Goal: Information Seeking & Learning: Learn about a topic

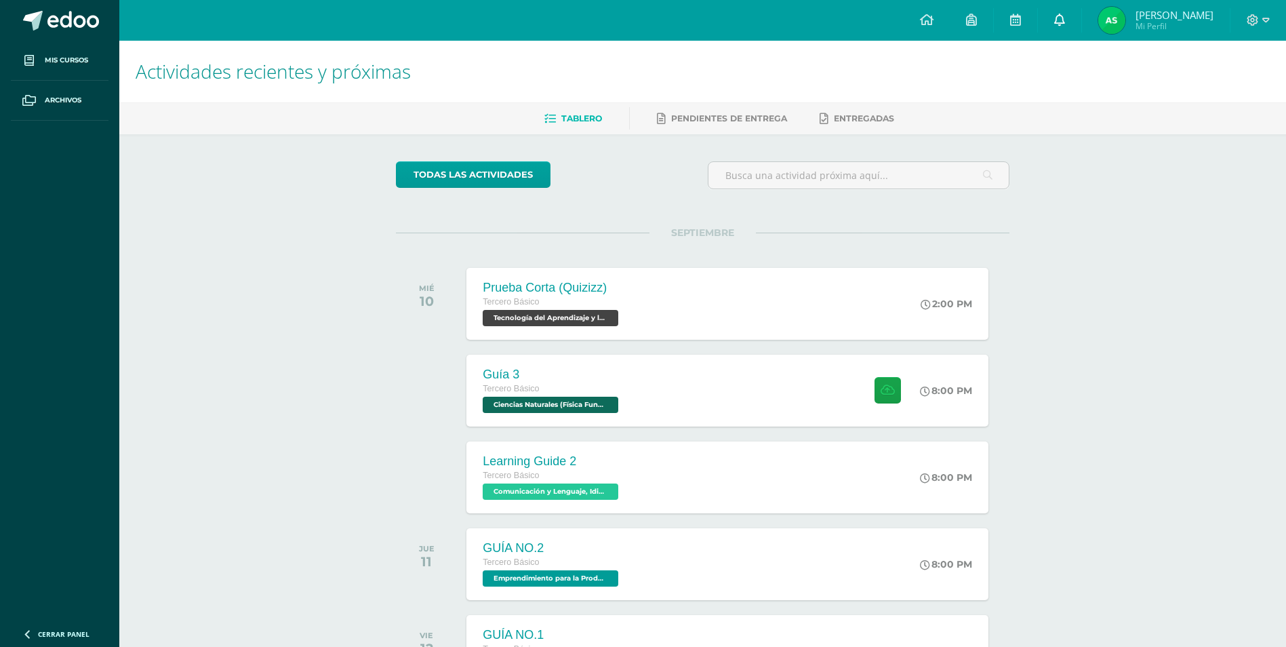
click at [1063, 14] on icon at bounding box center [1059, 20] width 11 height 12
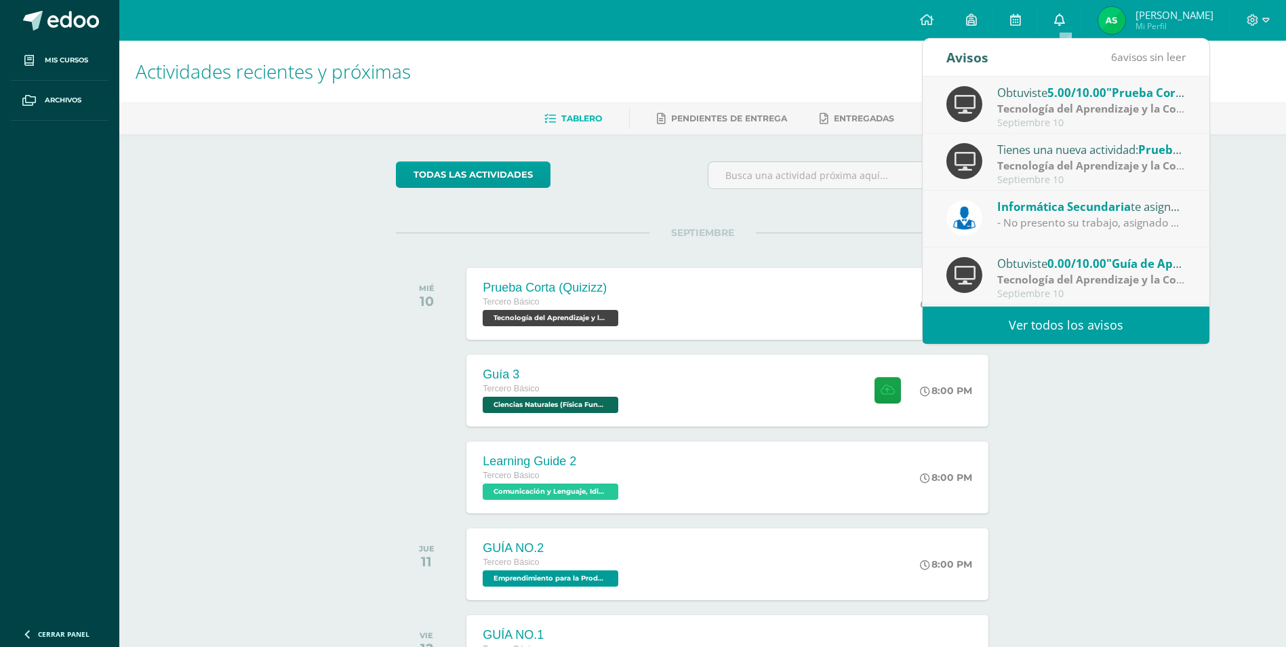
click at [1063, 15] on icon at bounding box center [1059, 20] width 11 height 12
click at [713, 195] on div at bounding box center [858, 180] width 312 height 39
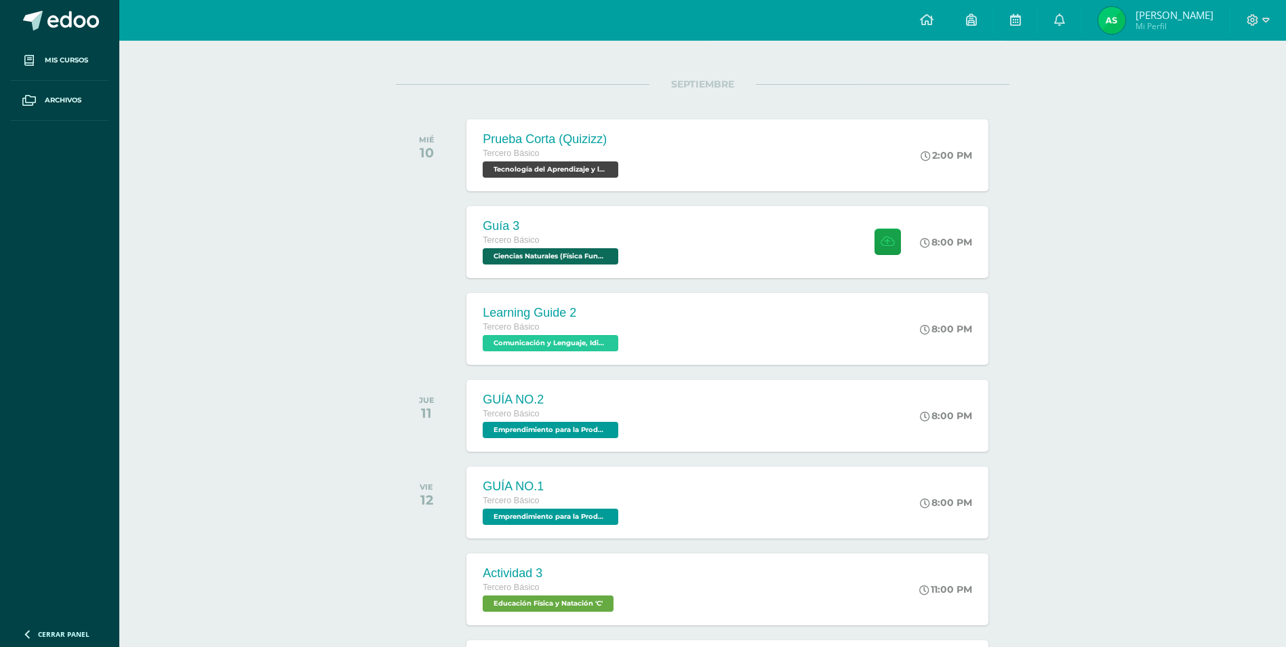
scroll to position [148, 0]
click at [686, 327] on div "Learning Guide 2 Tercero Básico Comunicación y Lenguaje, Idioma Extranjero Ingl…" at bounding box center [727, 329] width 527 height 73
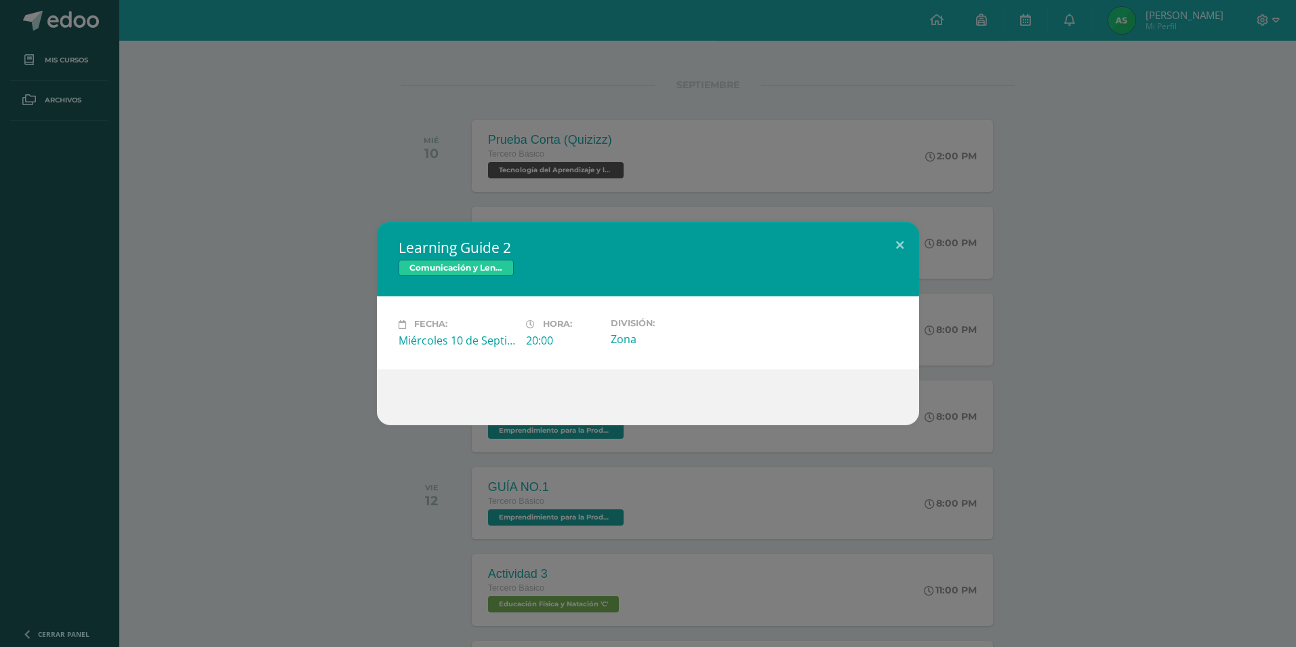
click at [920, 236] on div "Learning Guide 2 Comunicación y Lenguaje, Idioma Extranjero Inglés Fecha: [DATE…" at bounding box center [647, 323] width 1285 height 203
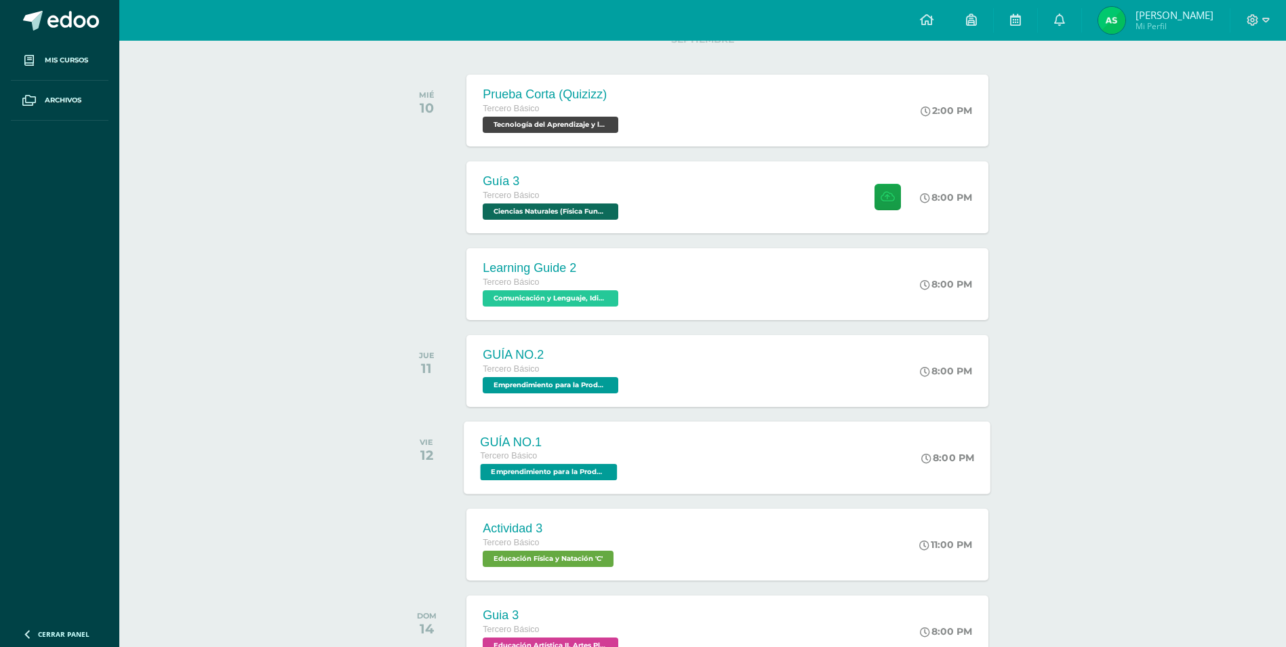
scroll to position [216, 0]
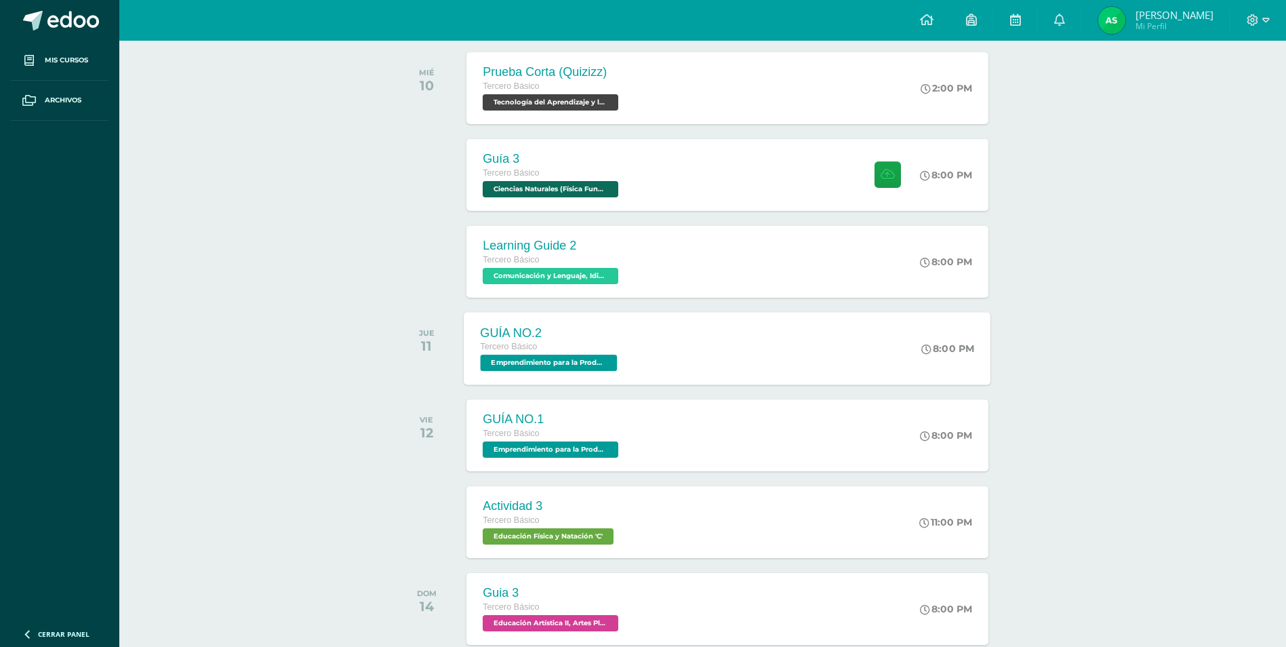
click at [758, 331] on div "GUÍA NO.2 Tercero Básico Emprendimiento para la Productividad 'C' 8:00 PM GUÍA …" at bounding box center [727, 348] width 527 height 73
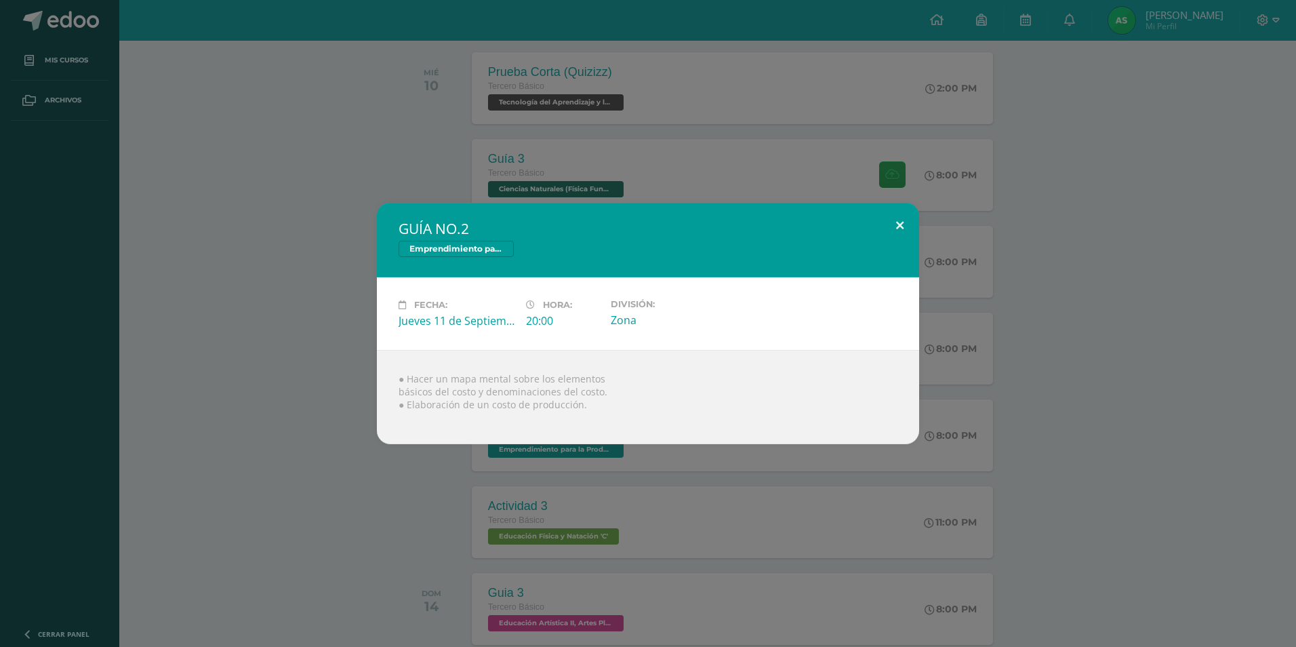
click at [901, 236] on button at bounding box center [899, 226] width 39 height 46
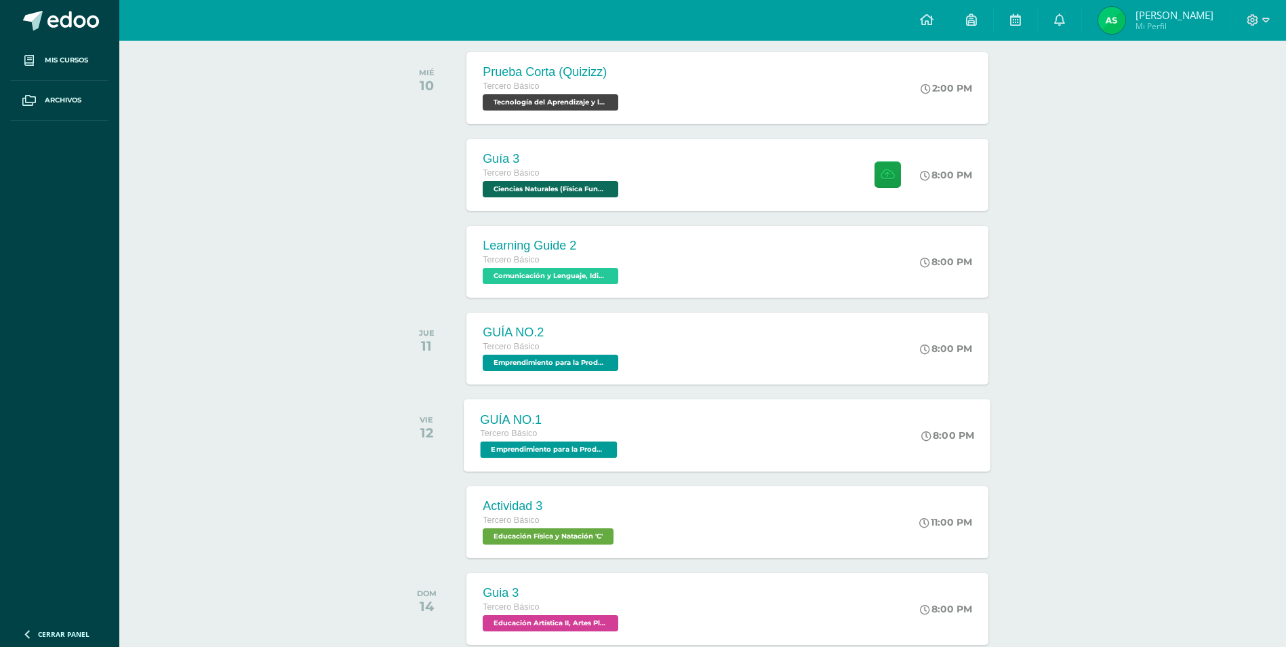
click at [756, 446] on div "GUÍA NO.1 Tercero Básico Emprendimiento para la Productividad 'C' 8:00 PM GUÍA …" at bounding box center [727, 435] width 527 height 73
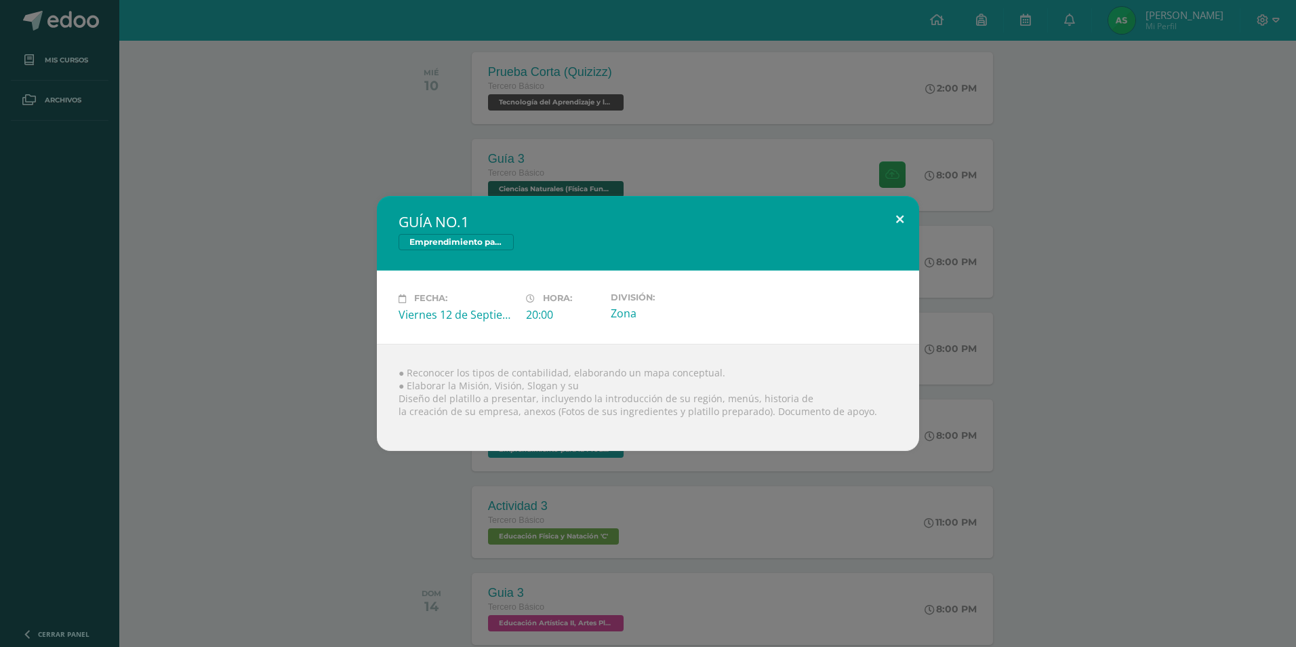
click at [895, 226] on button at bounding box center [899, 219] width 39 height 46
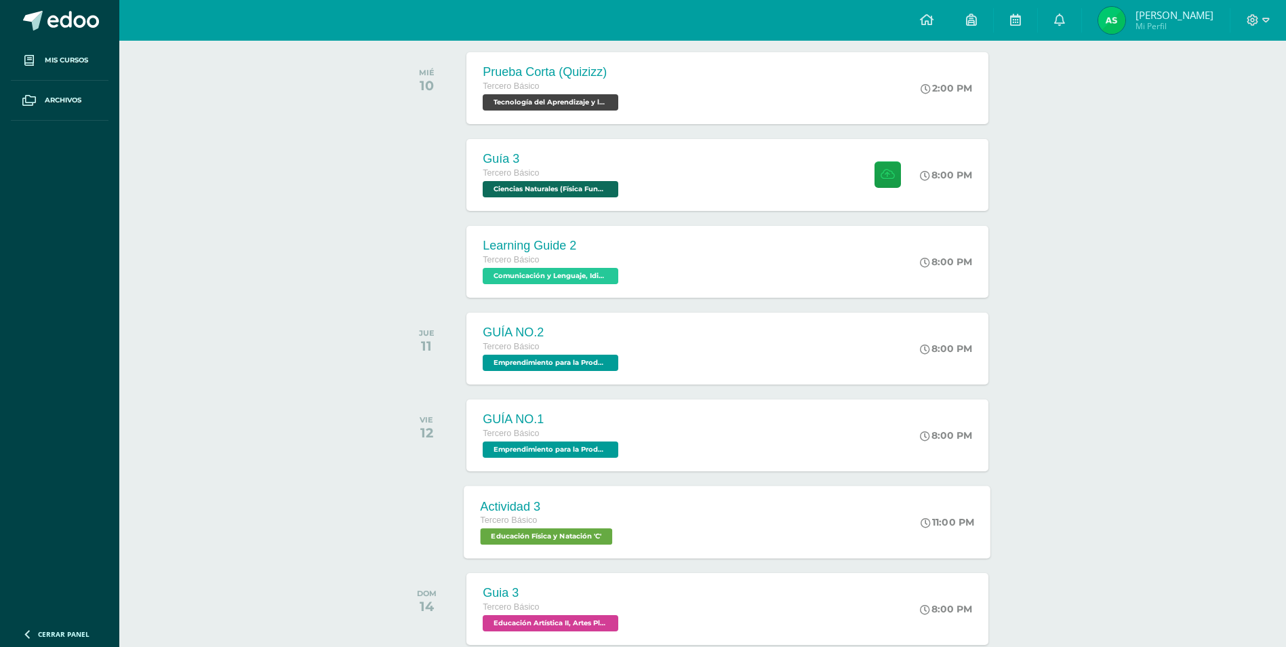
click at [679, 514] on div "Actividad 3 Tercero Básico Educación Física y Natación 'C' 11:00 PM Actividad 3…" at bounding box center [727, 521] width 527 height 73
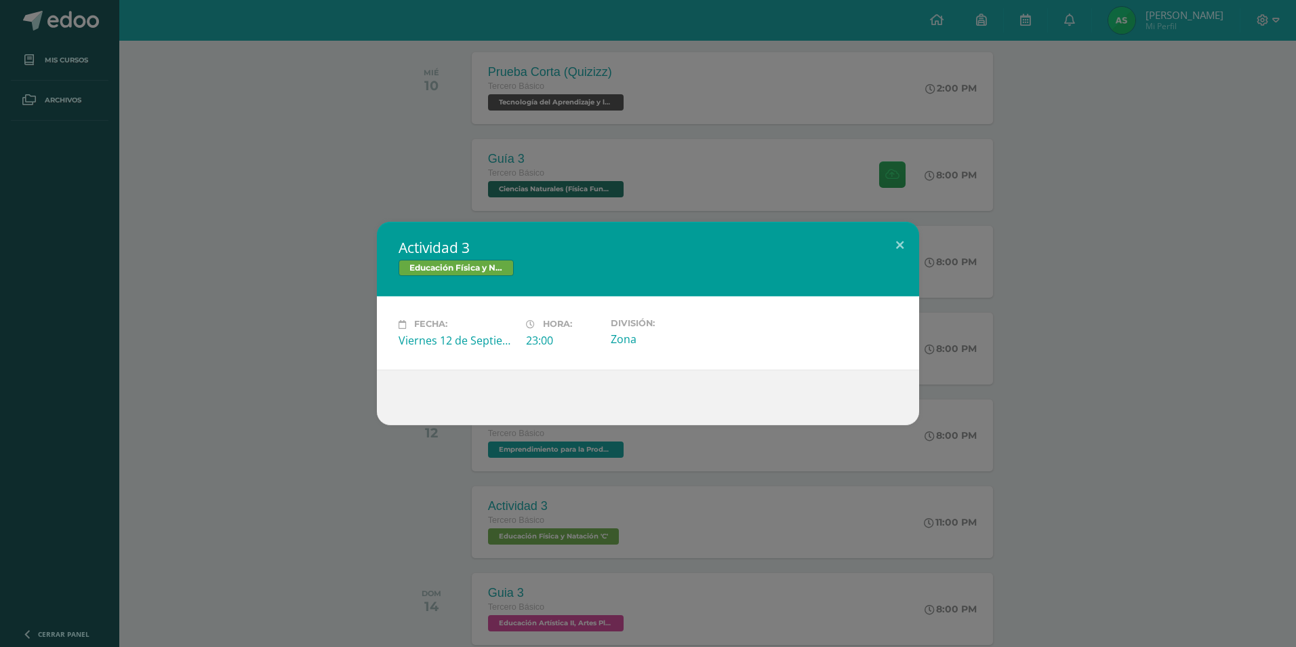
click at [935, 230] on div "Actividad 3 Educación Física y Natación Fecha: [DATE] Hora: 23:00 División:" at bounding box center [647, 323] width 1285 height 203
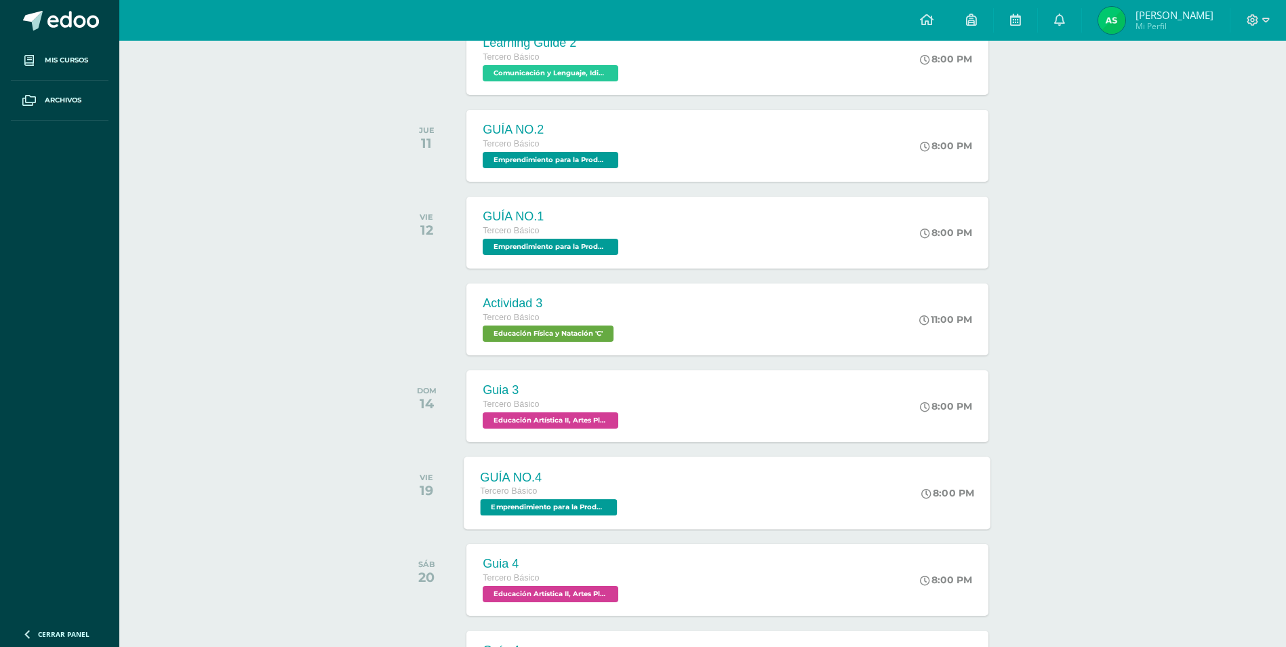
scroll to position [419, 0]
click at [652, 401] on div "Guia 3 Tercero Básico Educación Artística II, Artes Plásticas 'C' 8:00 PM Guia …" at bounding box center [727, 405] width 527 height 73
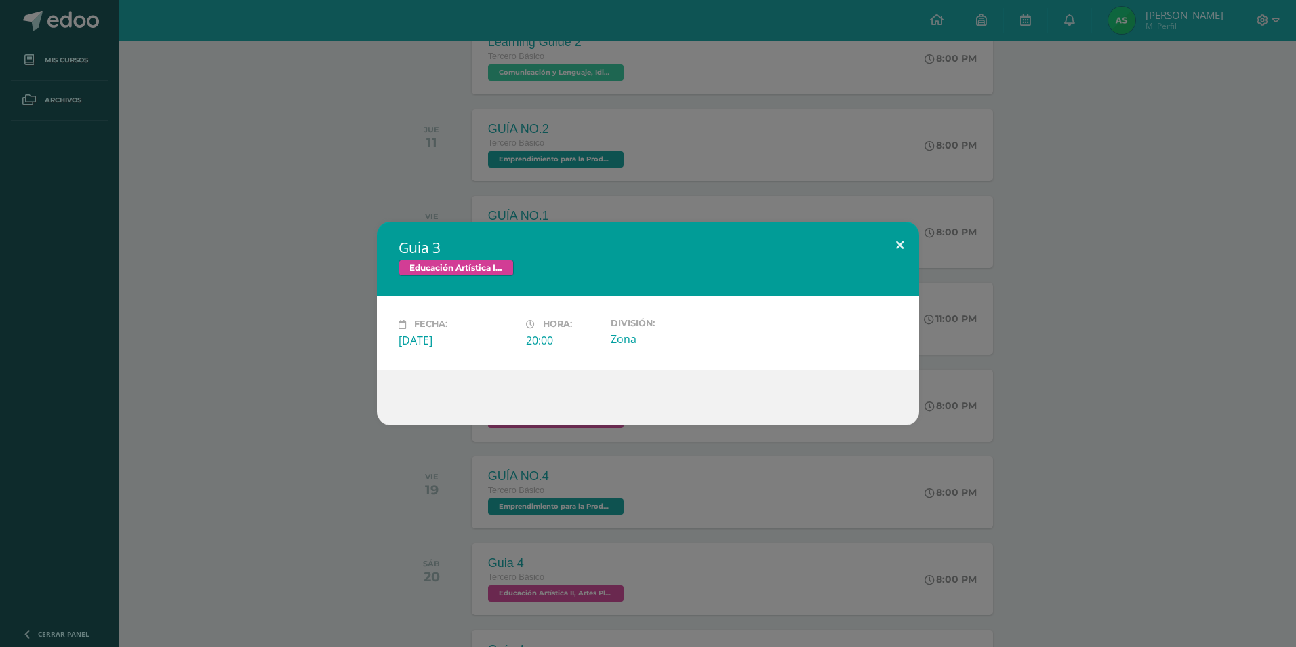
click at [905, 247] on button at bounding box center [899, 245] width 39 height 46
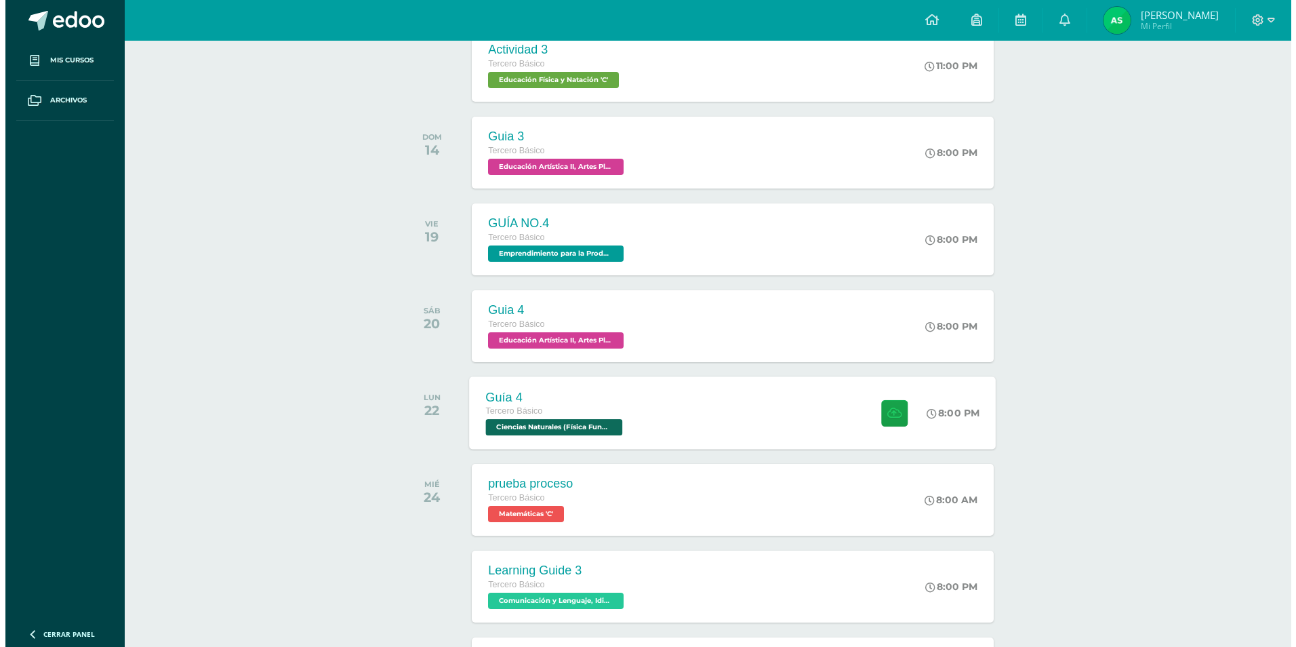
scroll to position [690, 0]
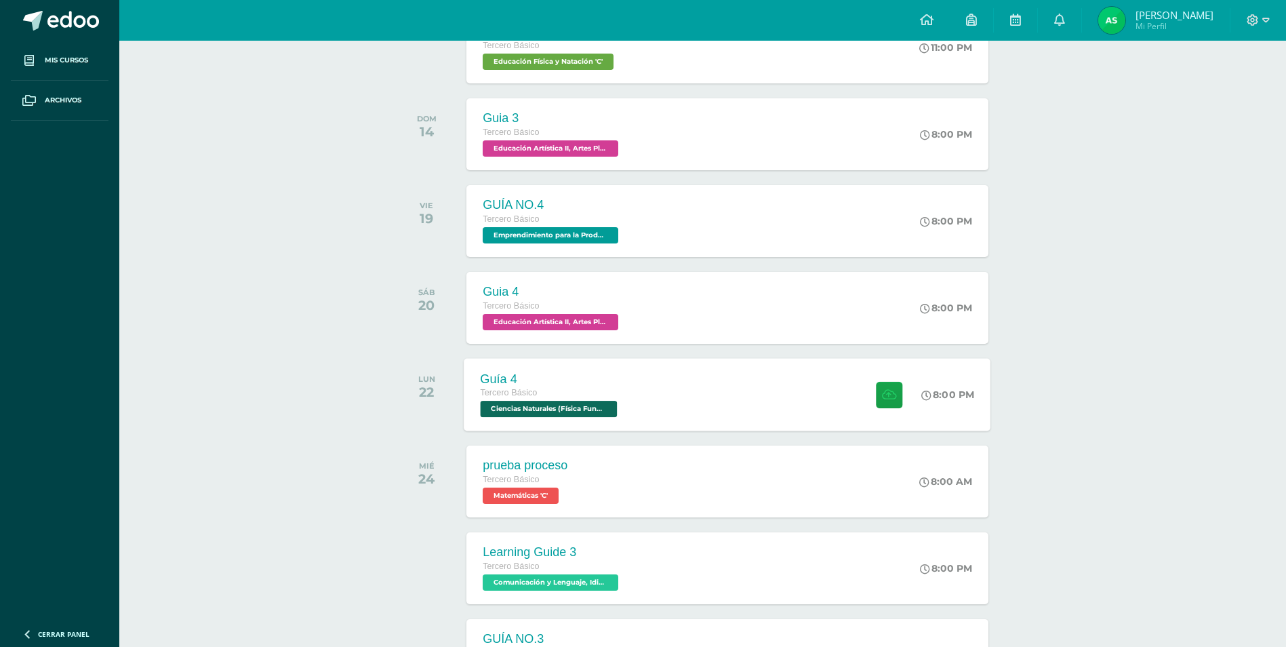
click at [689, 396] on div "Guía 4 Tercero Básico Ciencias Naturales (Física Fundamental) 'C' 8:00 PM Guía …" at bounding box center [727, 394] width 527 height 73
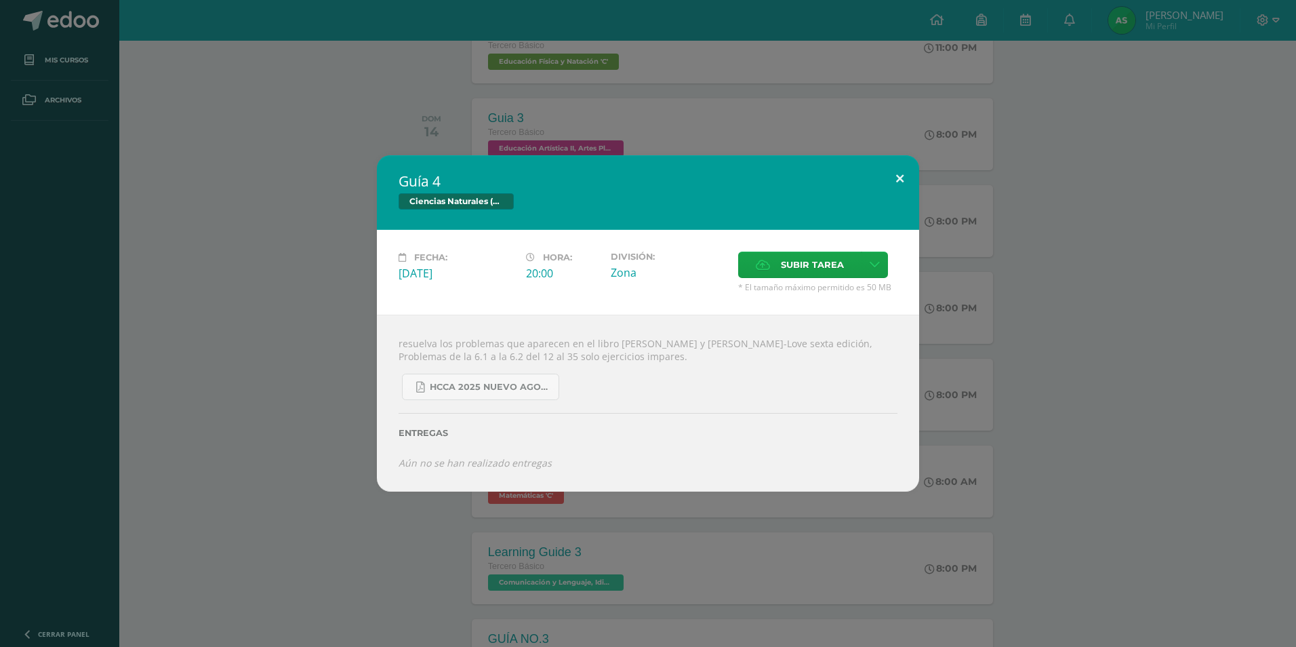
click at [901, 186] on button at bounding box center [899, 178] width 39 height 46
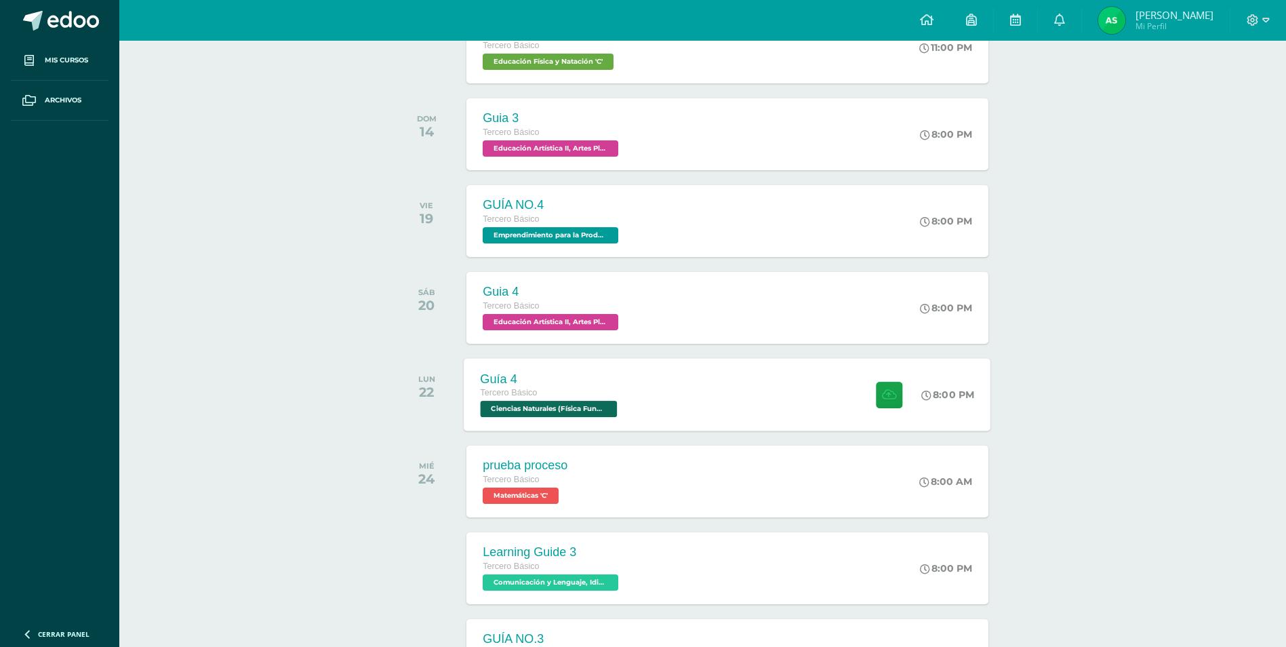
click at [600, 405] on span "Ciencias Naturales (Física Fundamental) 'C'" at bounding box center [549, 409] width 137 height 16
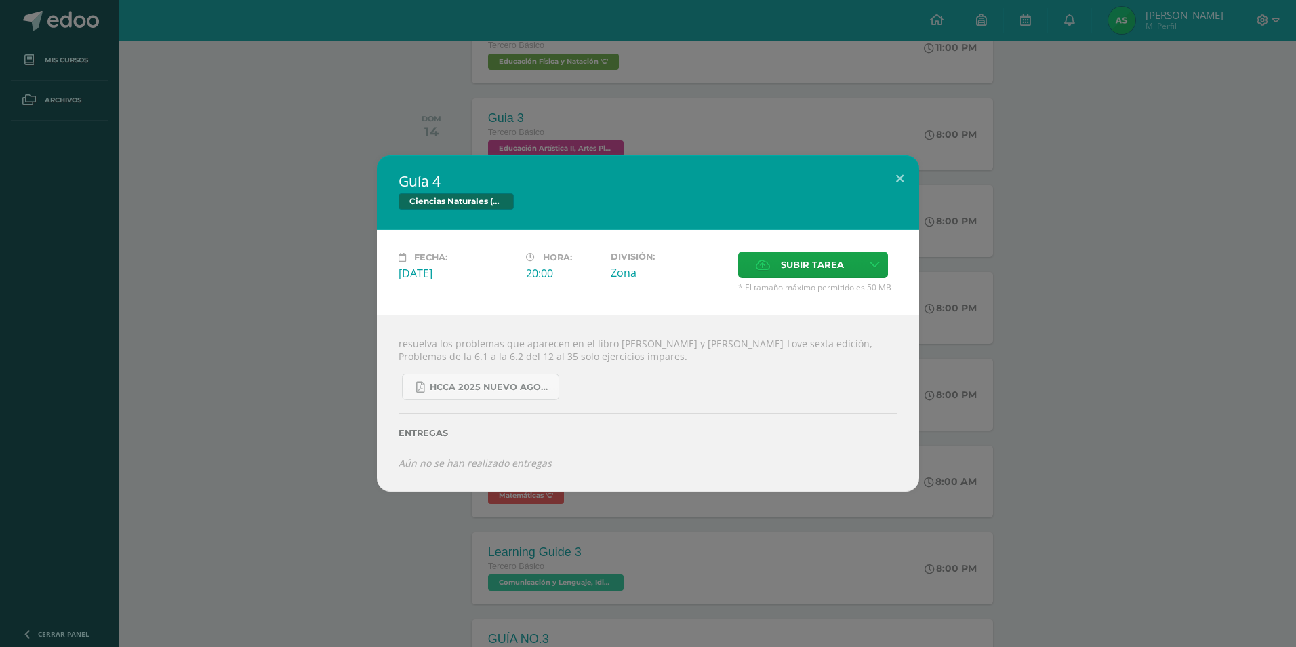
click at [924, 169] on div "Guía 4 Ciencias Naturales (Física Fundamental) Fecha: [DATE] Hora: 20:00 Divisi…" at bounding box center [647, 322] width 1285 height 335
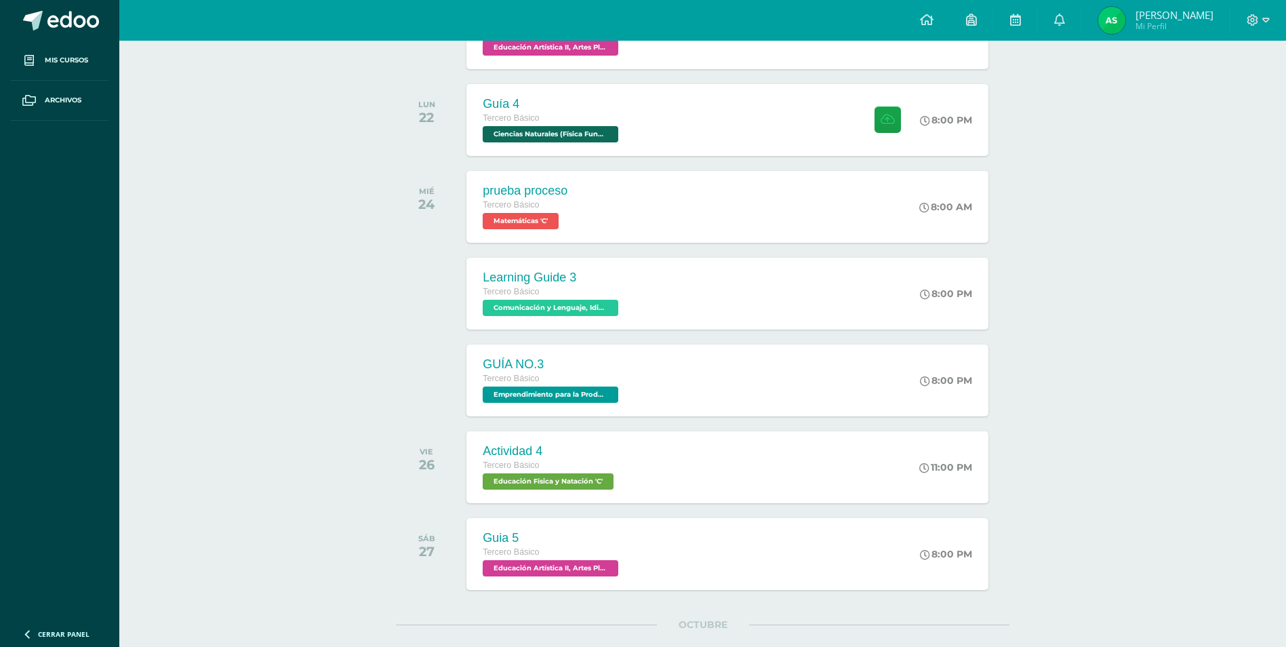
scroll to position [1029, 0]
